Goal: Task Accomplishment & Management: Manage account settings

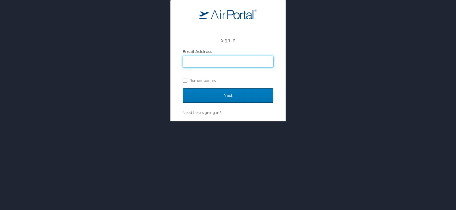
type input "cwcooper@latech.edu"
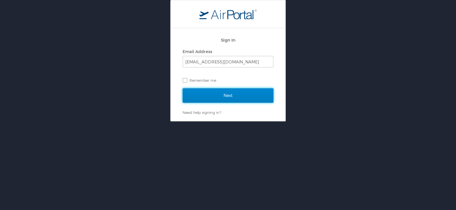
click at [206, 99] on input "Next" at bounding box center [228, 95] width 91 height 14
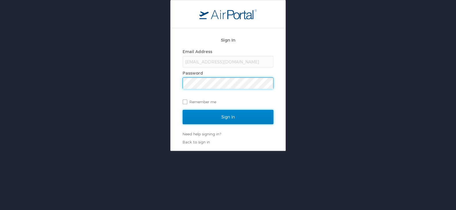
click at [240, 117] on input "Sign In" at bounding box center [228, 117] width 91 height 14
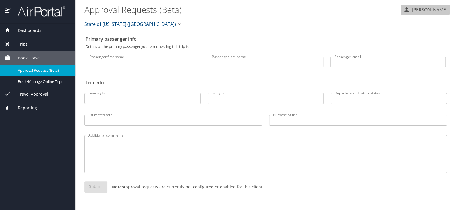
click at [410, 11] on p "[PERSON_NAME]" at bounding box center [428, 9] width 37 height 7
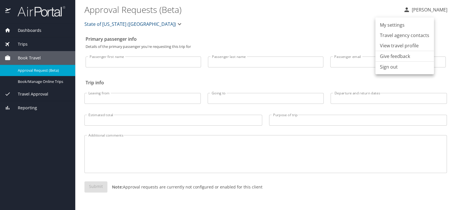
click at [392, 27] on li "My settings" at bounding box center [405, 25] width 59 height 10
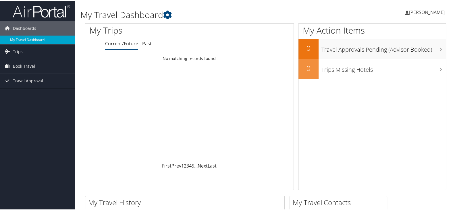
click at [409, 10] on span "Candace Cooper" at bounding box center [427, 11] width 36 height 6
click at [398, 56] on link "View Travel Profile" at bounding box center [411, 51] width 64 height 10
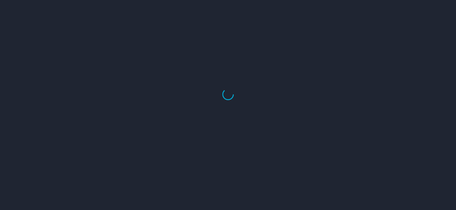
select select "US"
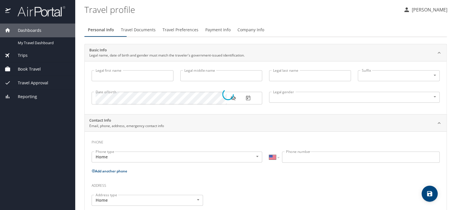
type input "[PERSON_NAME]"
type input "Cooper"
type input "Female"
type input "Jeff"
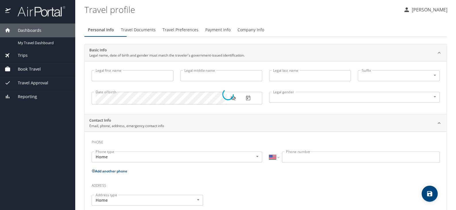
type input "cooper"
select select "NL"
type input "84979830"
type input "jcooper1109@yahoo.com"
select select "US"
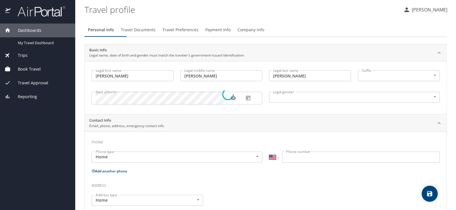
select select "NL"
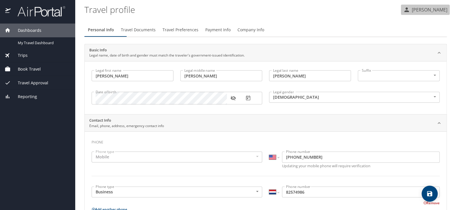
drag, startPoint x: 413, startPoint y: 9, endPoint x: 413, endPoint y: 24, distance: 14.9
click at [412, 9] on p "[PERSON_NAME]" at bounding box center [428, 9] width 37 height 7
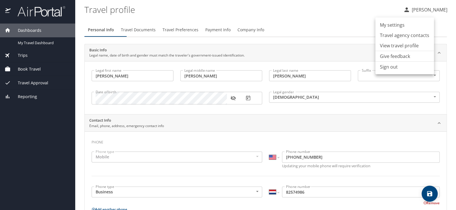
click at [207, 32] on div at bounding box center [228, 105] width 456 height 210
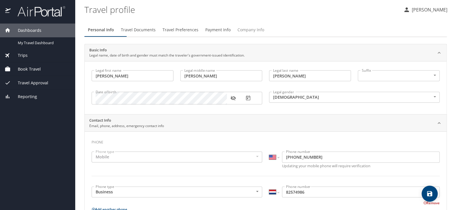
click at [264, 31] on span "Company Info" at bounding box center [251, 29] width 27 height 7
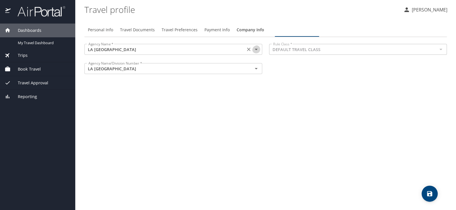
click at [254, 53] on icon "Open" at bounding box center [256, 49] width 7 height 7
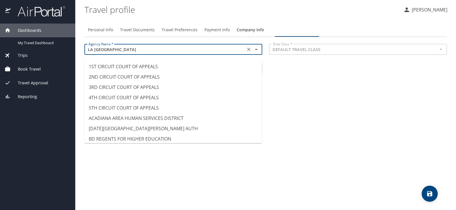
scroll to position [3238, 0]
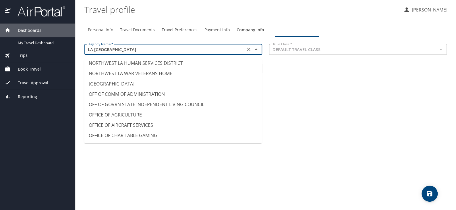
click at [302, 85] on div "Personal Info Travel Documents Travel Preferences Payment Info Company Info Age…" at bounding box center [265, 114] width 363 height 192
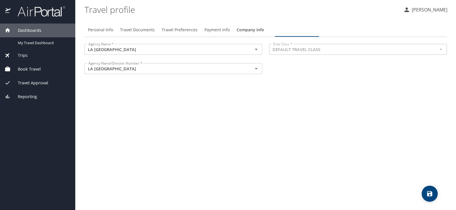
click at [42, 83] on span "Travel Approval" at bounding box center [30, 83] width 38 height 6
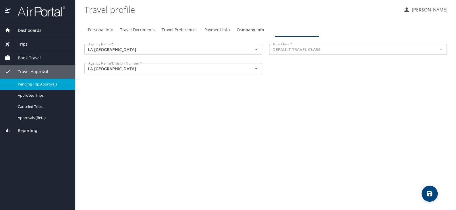
click at [51, 86] on span "Pending Trip Approvals" at bounding box center [43, 84] width 51 height 5
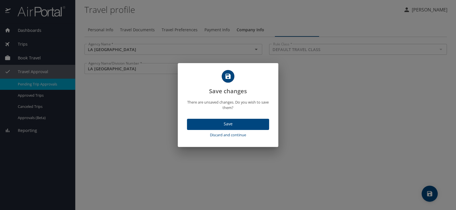
click at [225, 128] on span "Save" at bounding box center [228, 124] width 73 height 7
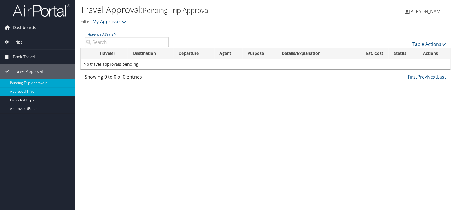
click at [18, 91] on link "Approved Trips" at bounding box center [37, 91] width 75 height 9
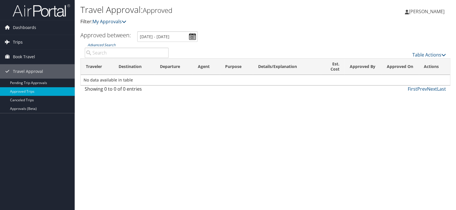
click at [11, 43] on icon at bounding box center [7, 42] width 9 height 9
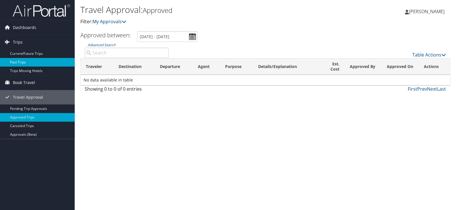
click at [20, 60] on link "Past Trips" at bounding box center [37, 62] width 75 height 9
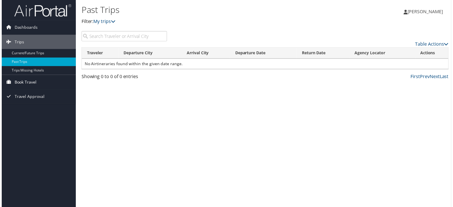
drag, startPoint x: 33, startPoint y: 83, endPoint x: 41, endPoint y: 81, distance: 7.6
click at [34, 83] on span "Book Travel" at bounding box center [24, 83] width 22 height 14
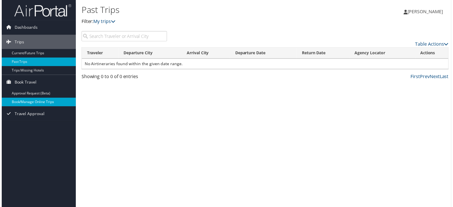
click at [8, 99] on link "Book/Manage Online Trips" at bounding box center [37, 103] width 75 height 9
